Goal: Task Accomplishment & Management: Use online tool/utility

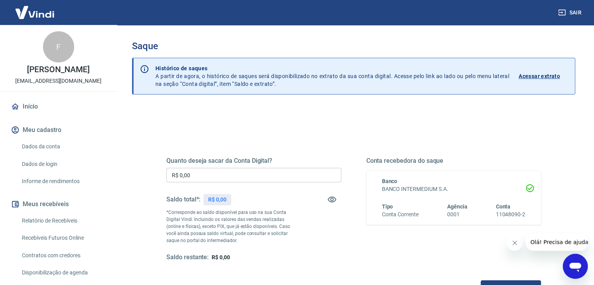
click at [229, 175] on input "R$ 0,00" at bounding box center [253, 175] width 175 height 14
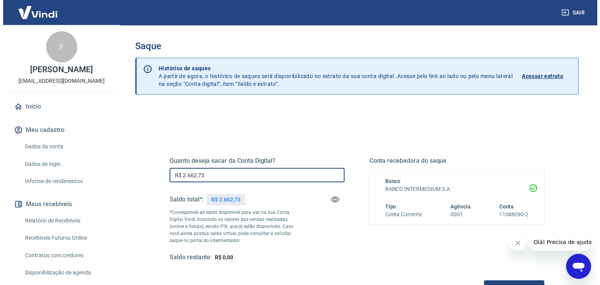
scroll to position [101, 0]
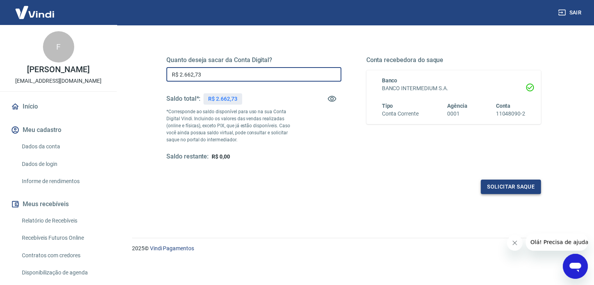
type input "R$ 2.662,73"
click at [498, 186] on button "Solicitar saque" at bounding box center [511, 187] width 60 height 14
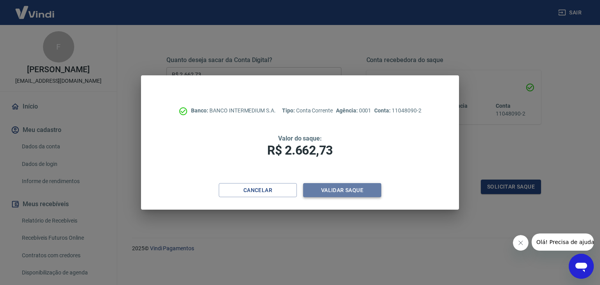
click at [374, 188] on button "Validar saque" at bounding box center [342, 190] width 78 height 14
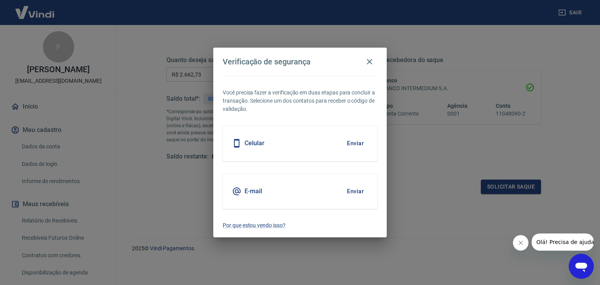
click at [355, 189] on button "Enviar" at bounding box center [354, 191] width 25 height 16
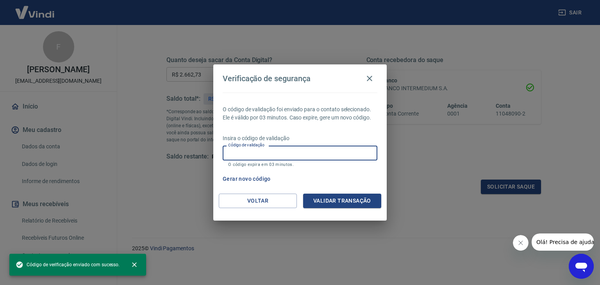
click at [320, 153] on input "Código de validação" at bounding box center [300, 153] width 155 height 14
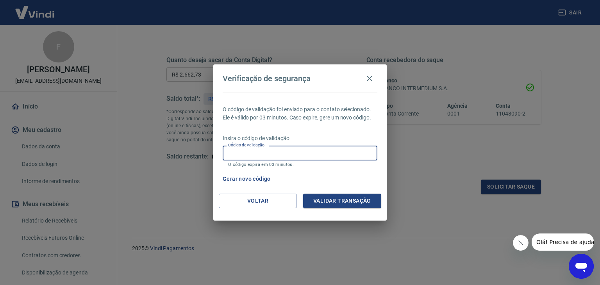
paste input "170720"
type input "170720"
click at [373, 200] on button "Validar transação" at bounding box center [342, 201] width 78 height 14
